Goal: Information Seeking & Learning: Learn about a topic

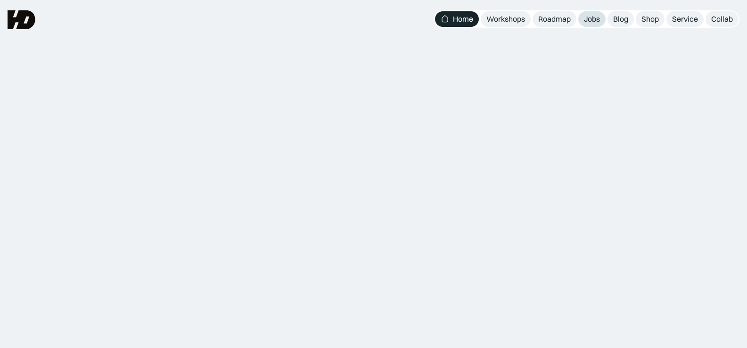
click at [587, 21] on div "Jobs" at bounding box center [592, 19] width 16 height 10
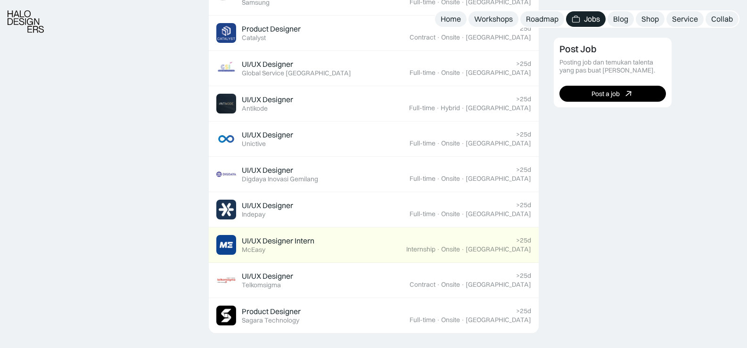
scroll to position [613, 0]
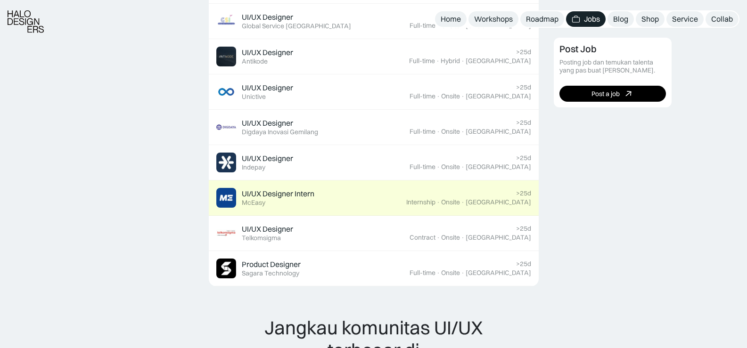
click at [478, 184] on link "UI/UX Designer Intern Featured McEasy >25d Internship · Onsite · Jakarta" at bounding box center [374, 197] width 330 height 35
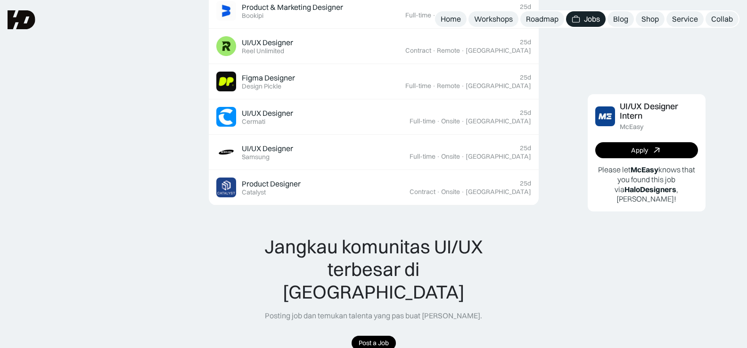
scroll to position [330, 0]
